Goal: Share content: Share content

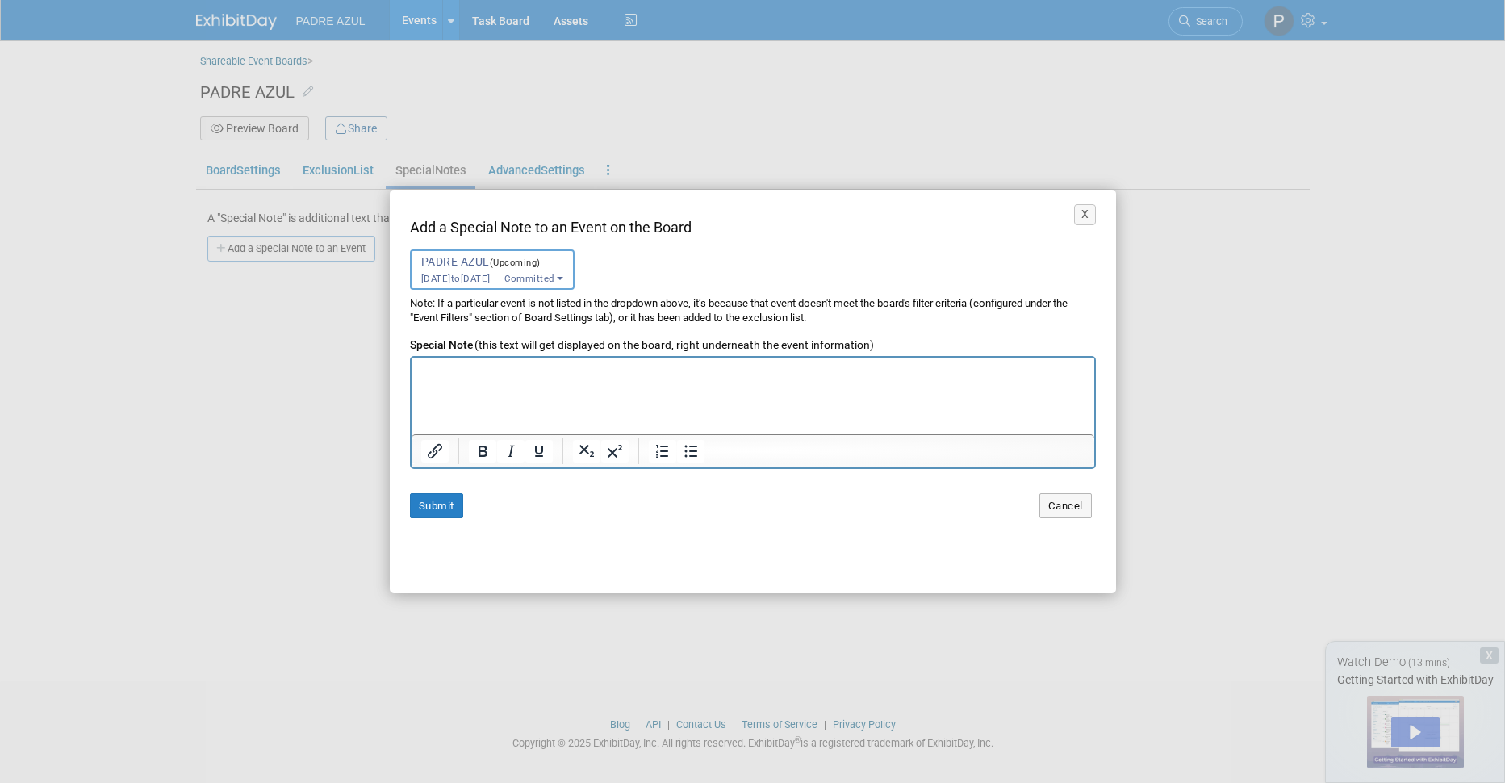
select select "11152789"
click at [517, 425] on p ". . . [PERSON_NAME] has shared an e-document with you. Click "VIEW PDF ONLINE" …" at bounding box center [753, 319] width 666 height 235
drag, startPoint x: 517, startPoint y: 425, endPoint x: 424, endPoint y: 423, distance: 93.6
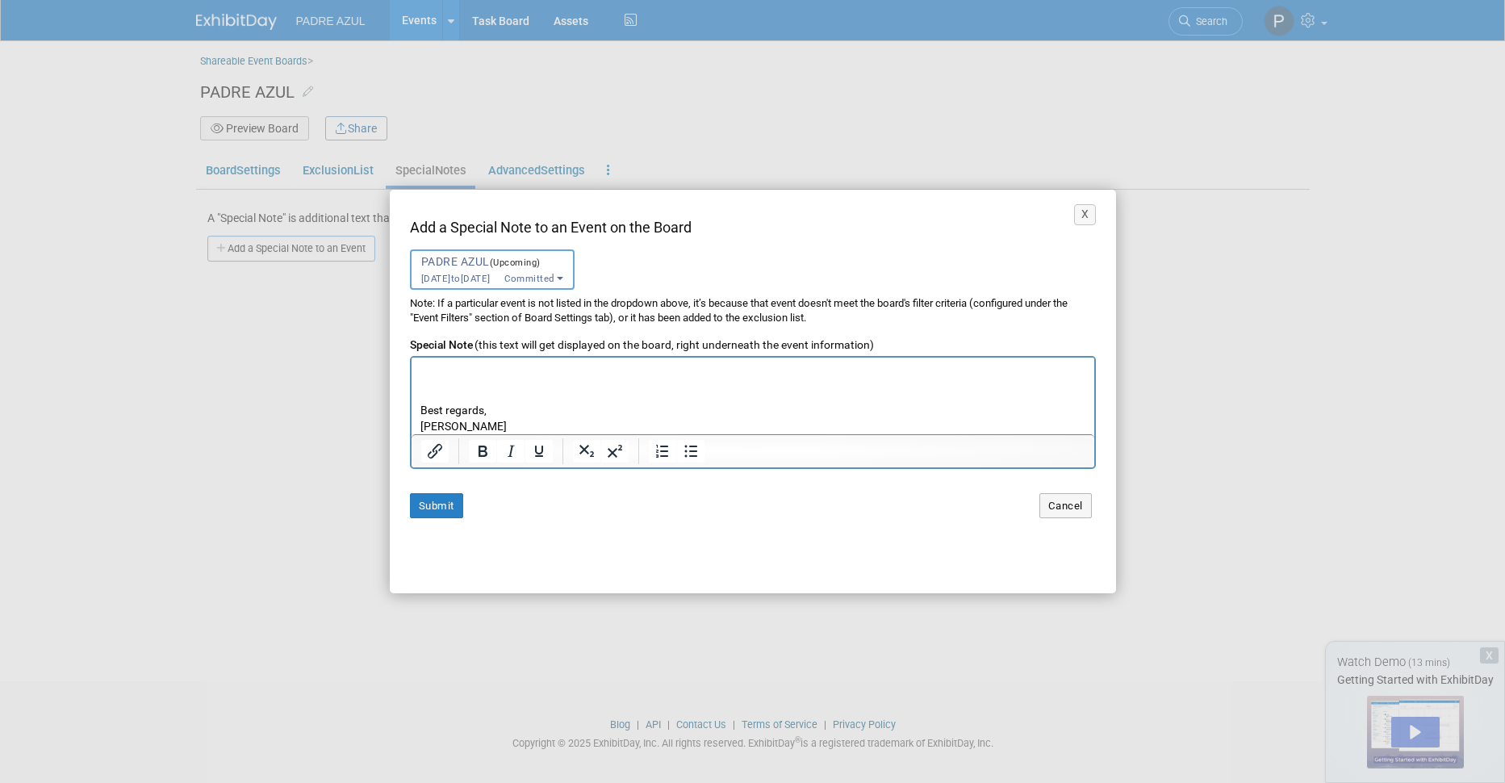
click at [424, 423] on p ". . . [PERSON_NAME] has shared an e-document with you. Click "VIEW PDF ONLINE" …" at bounding box center [753, 316] width 666 height 235
click at [473, 405] on p ". . . [PERSON_NAME] has shared an e-document with you. Click "VIEW PDF ONLINE" …" at bounding box center [753, 316] width 666 height 235
click at [509, 414] on p ". . . [PERSON_NAME] has shared an e-document with you. Click "VIEW PDF ONLINE" …" at bounding box center [753, 481] width 666 height 235
drag, startPoint x: 511, startPoint y: 416, endPoint x: 462, endPoint y: 419, distance: 48.5
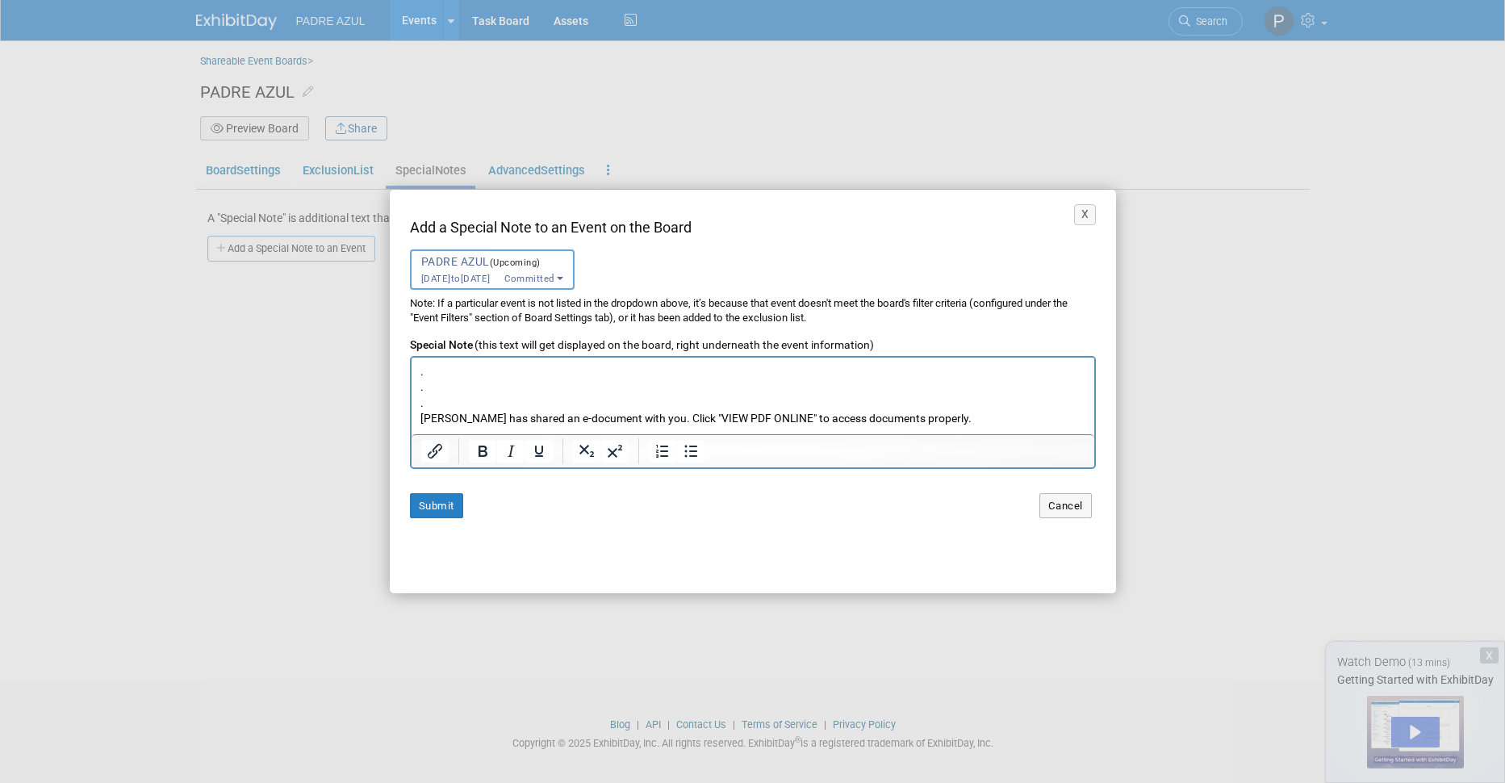
click at [462, 419] on p ". . . [PERSON_NAME] has shared an e-document with you. Click "VIEW PDF ONLINE" …" at bounding box center [753, 481] width 666 height 235
click at [510, 417] on p ". . . [PERSON_NAME] has shared an e-document with you. Click "VIEW PDF ONLINE" …" at bounding box center [753, 481] width 666 height 235
drag, startPoint x: 510, startPoint y: 417, endPoint x: 420, endPoint y: 416, distance: 89.6
click at [420, 416] on p ". . . [PERSON_NAME] has shared an e-document with you. Click "VIEW PDF ONLINE" …" at bounding box center [753, 481] width 666 height 235
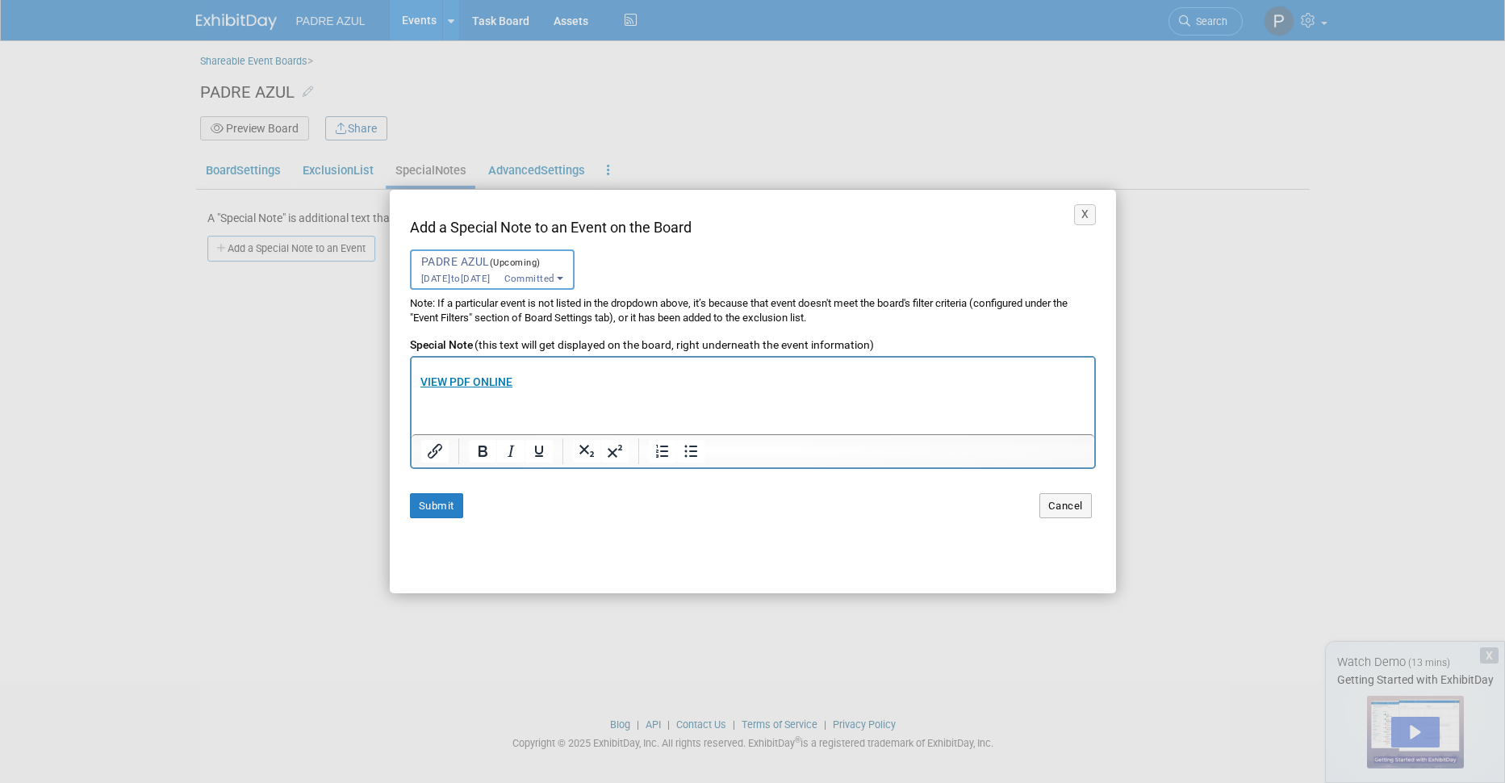
scroll to position [100, 0]
click at [473, 378] on b "VIEW PDF ONLINE" at bounding box center [466, 380] width 92 height 13
click at [580, 414] on input "[URL][DOMAIN_NAME]" at bounding box center [571, 418] width 176 height 31
type input "[URL][DOMAIN_NAME]"
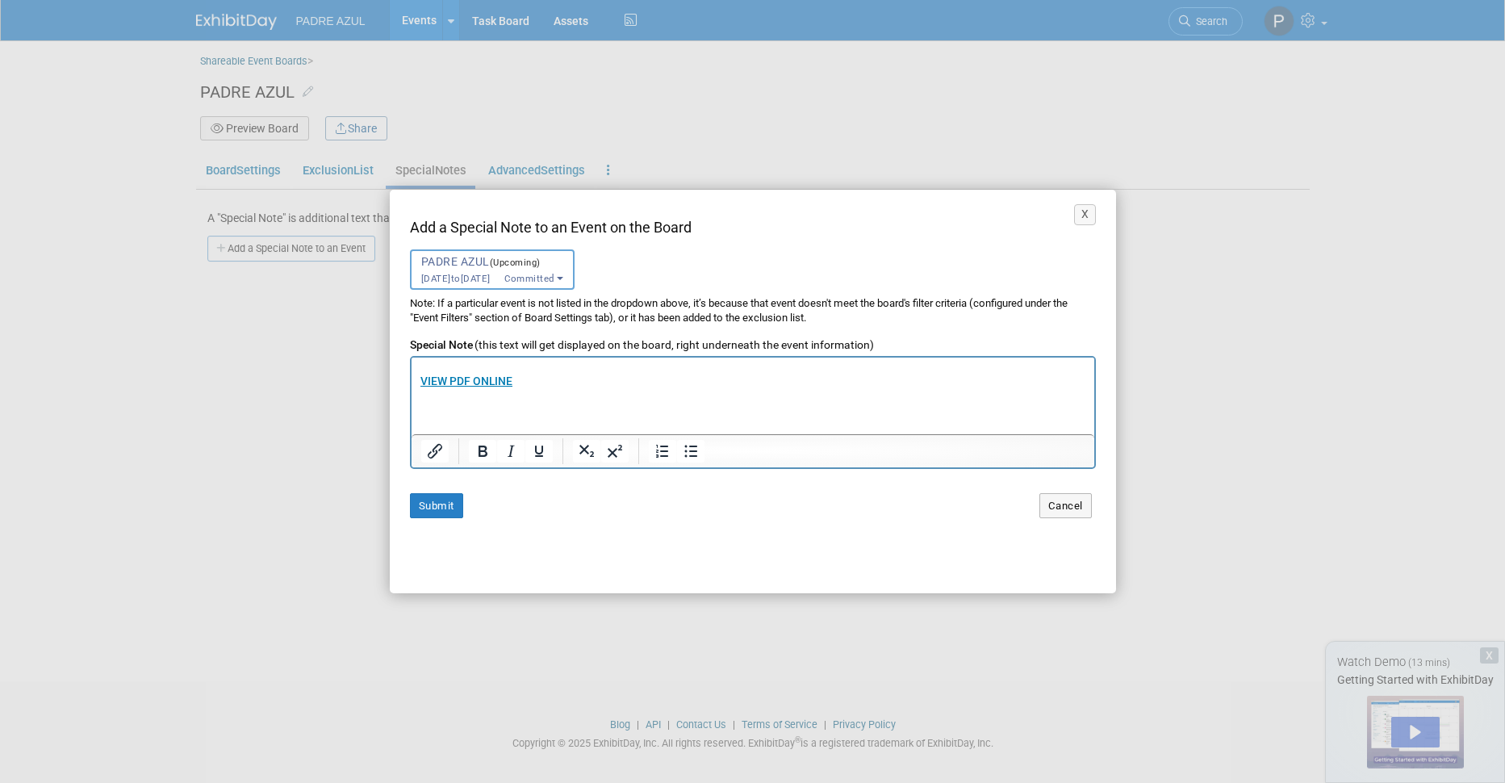
click at [459, 372] on p ". . . Padre Azul has shared an e-document with you. Click "VIEW PDF ONLINE" to …" at bounding box center [753, 381] width 666 height 235
click at [450, 379] on b "VIEW PDF ONLINE" at bounding box center [466, 380] width 92 height 13
click at [423, 507] on button "Submit" at bounding box center [436, 505] width 53 height 25
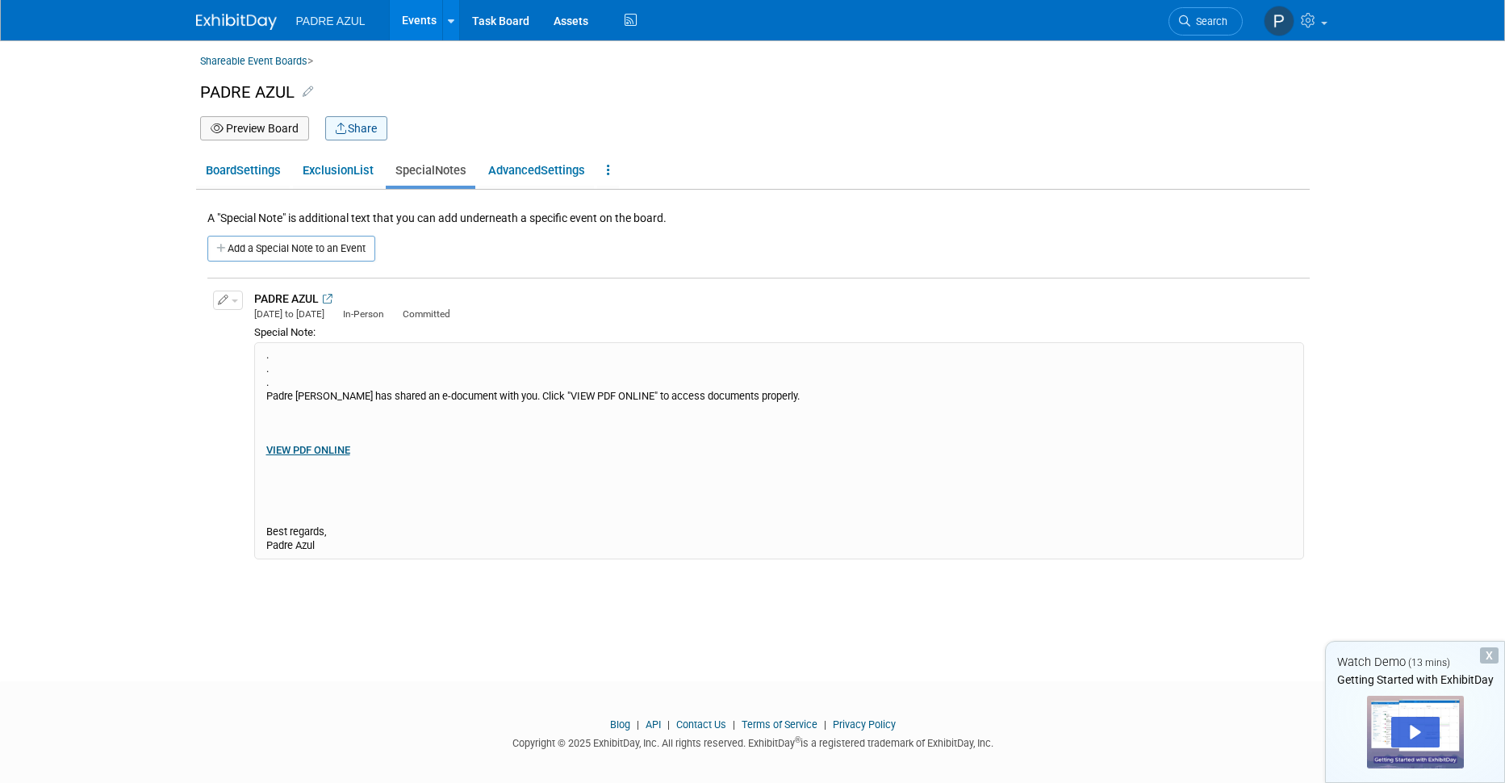
click at [350, 132] on button "Share" at bounding box center [356, 128] width 62 height 24
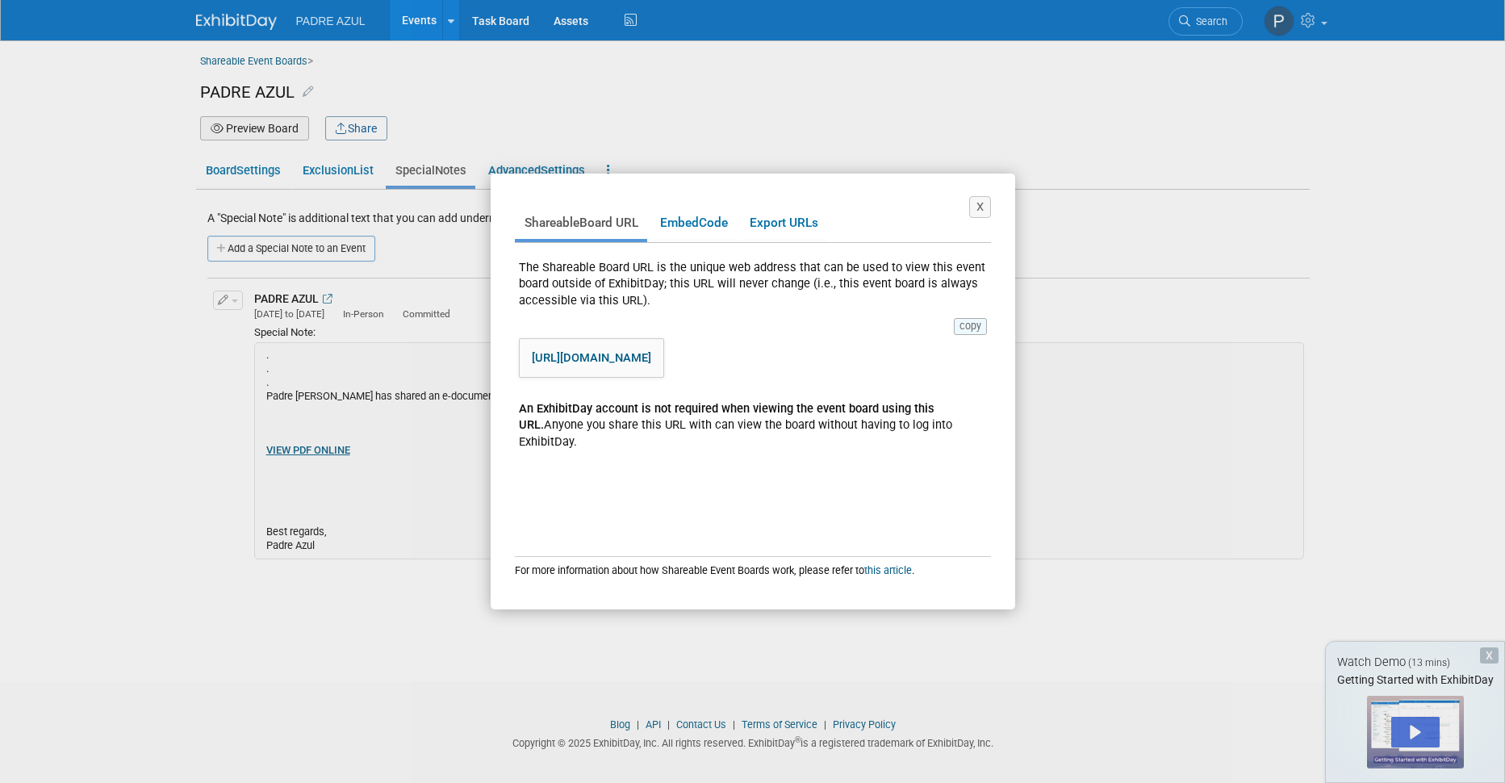
click at [974, 328] on button "copy" at bounding box center [970, 326] width 33 height 16
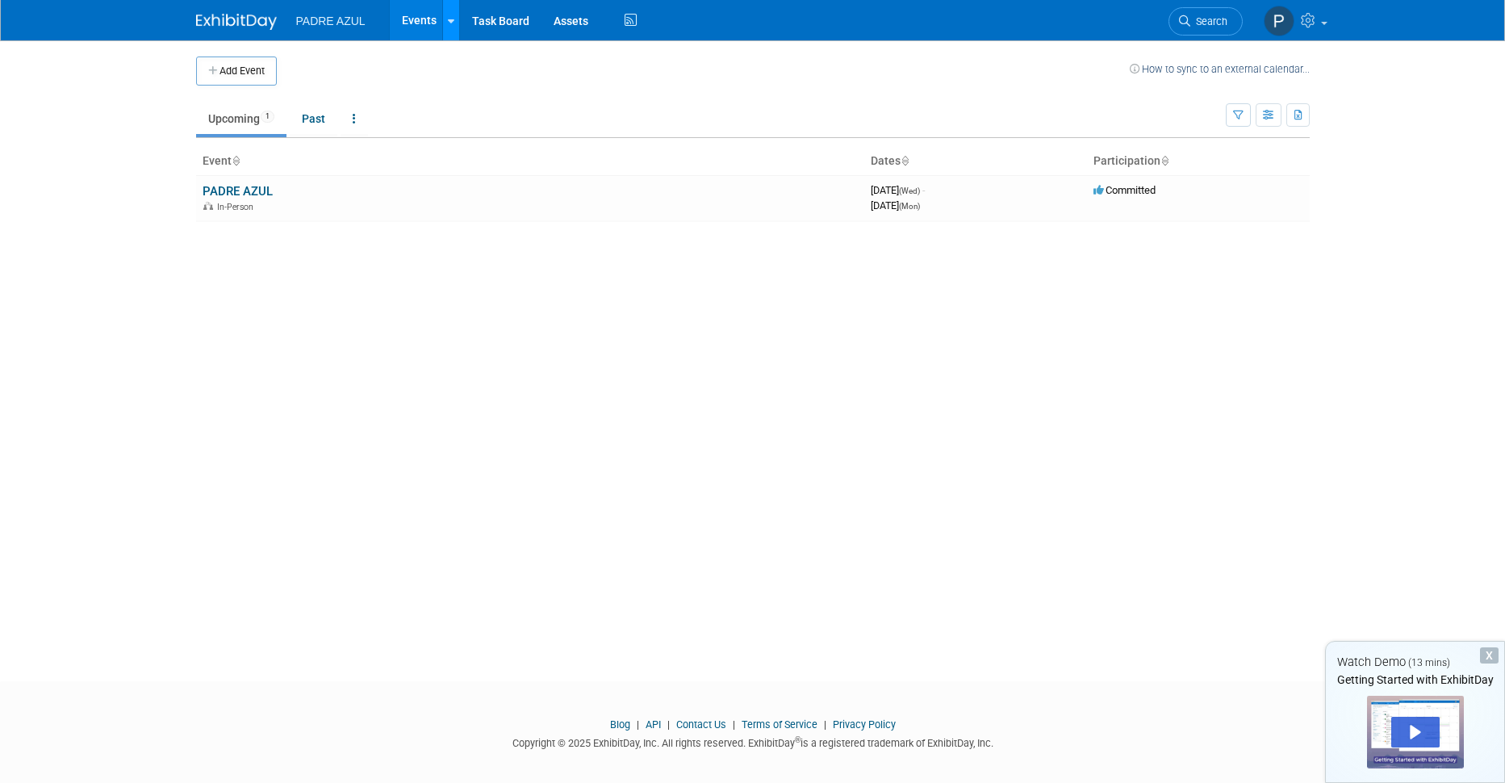
click at [450, 20] on icon at bounding box center [451, 21] width 6 height 10
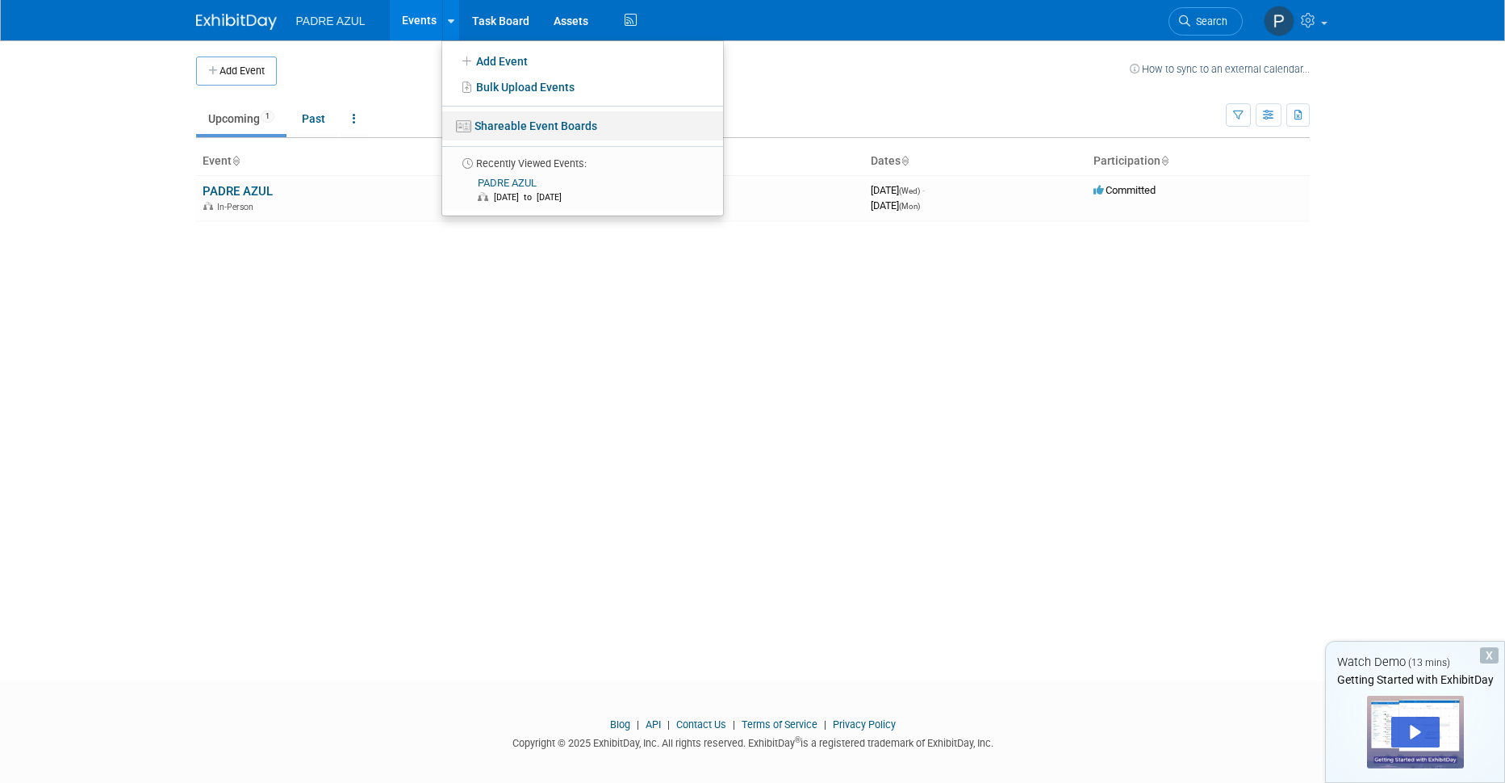
click at [521, 132] on link "Shareable Event Boards" at bounding box center [582, 125] width 281 height 29
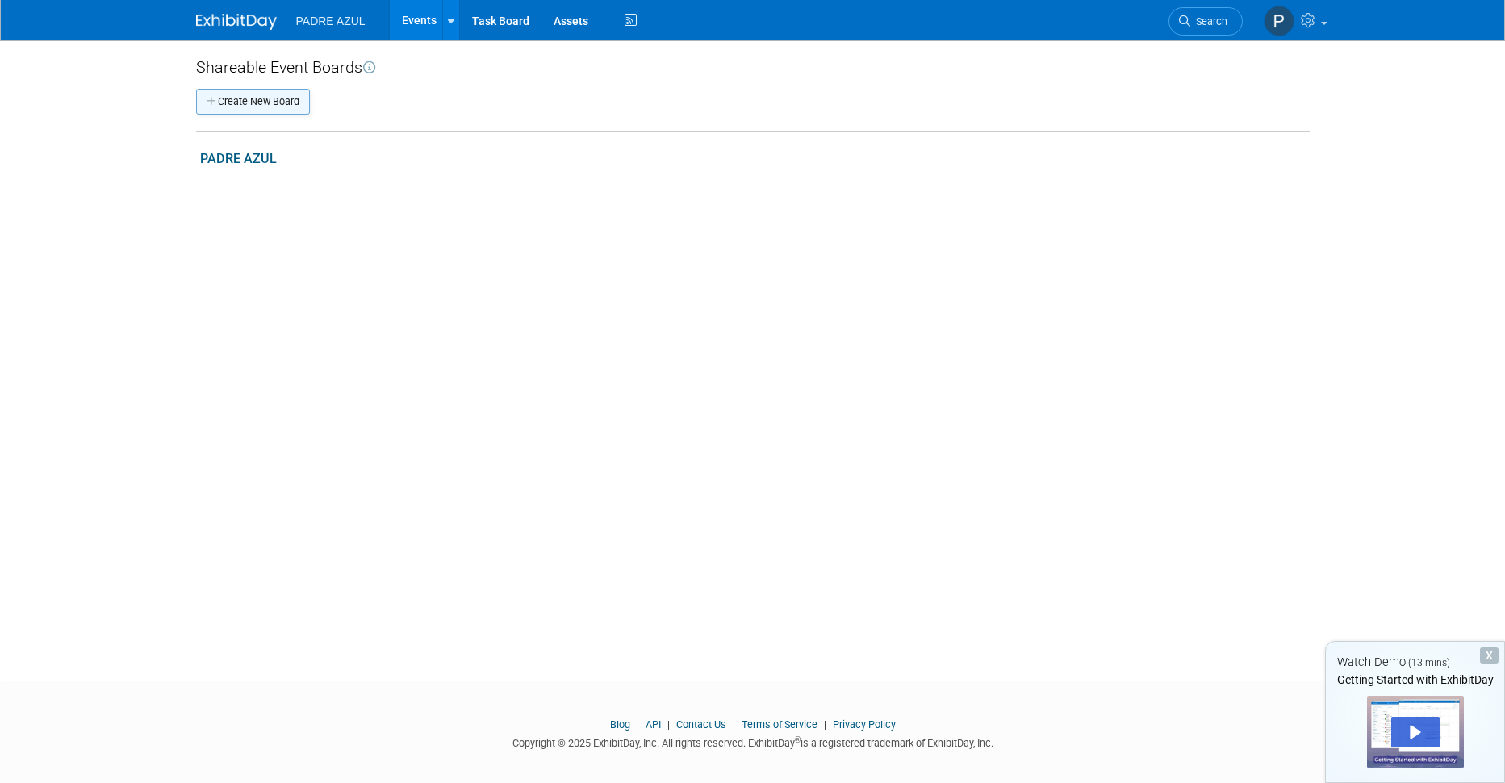
click at [245, 98] on button "Create New Board" at bounding box center [253, 102] width 114 height 26
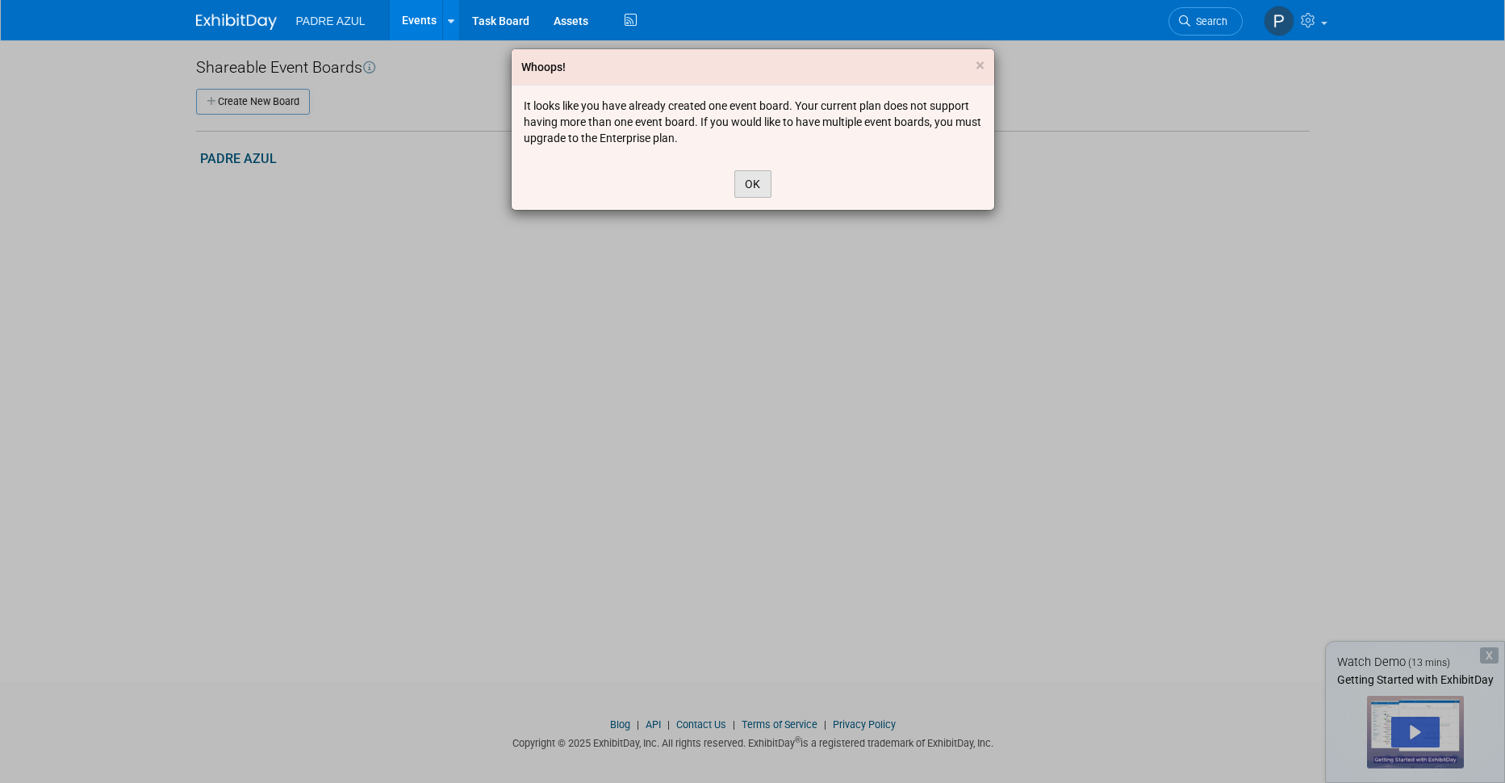
click at [751, 181] on button "OK" at bounding box center [752, 183] width 37 height 27
